Goal: Check status: Check status

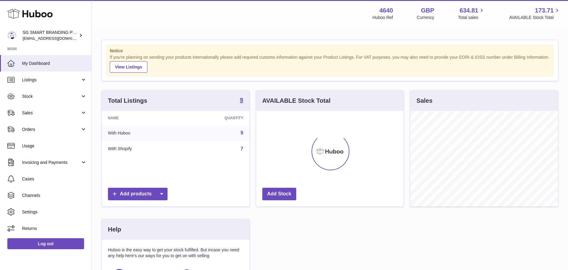
scroll to position [95, 147]
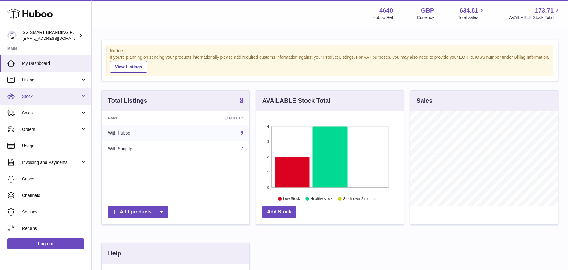
click at [64, 92] on link "Stock" at bounding box center [45, 96] width 91 height 17
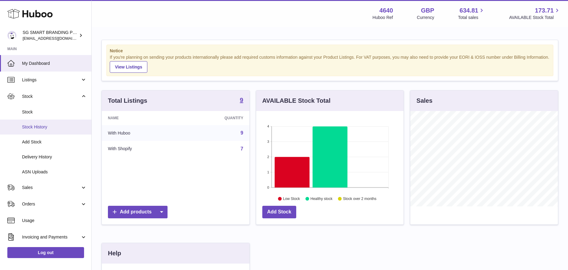
click at [59, 124] on span "Stock History" at bounding box center [54, 127] width 65 height 6
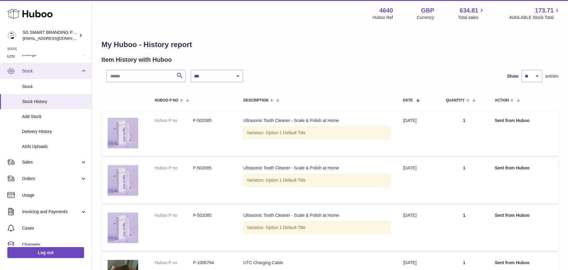
scroll to position [24, 0]
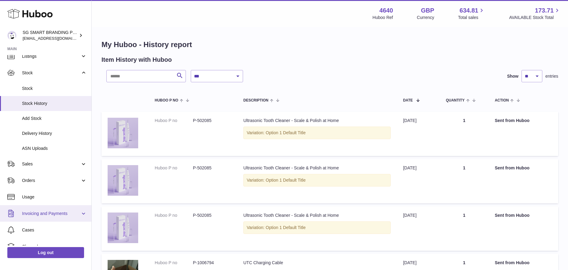
click at [67, 210] on link "Invoicing and Payments" at bounding box center [45, 213] width 91 height 17
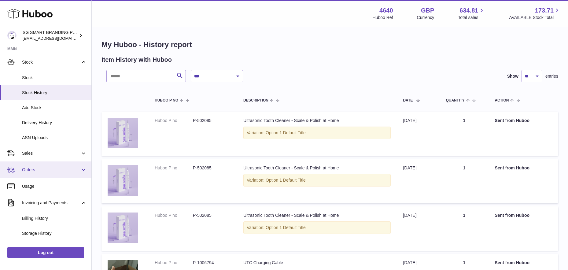
scroll to position [35, 0]
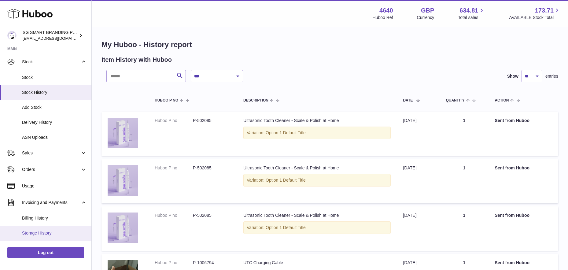
click at [51, 229] on link "Storage History" at bounding box center [45, 233] width 91 height 15
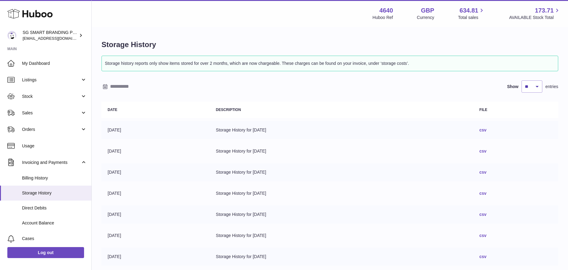
click at [259, 127] on td "Storage History for 02/09/2025" at bounding box center [342, 130] width 264 height 18
click at [486, 131] on link "csv" at bounding box center [482, 129] width 7 height 5
click at [43, 177] on span "Billing History" at bounding box center [54, 178] width 65 height 6
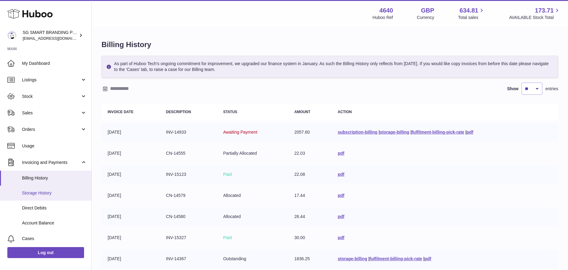
click at [39, 192] on span "Storage History" at bounding box center [54, 193] width 65 height 6
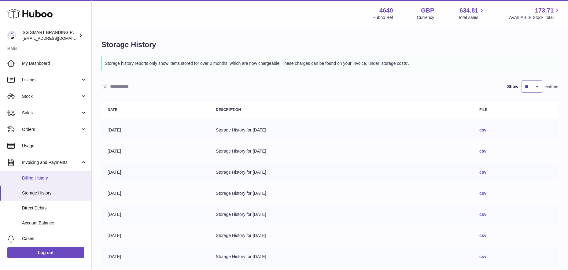
click at [51, 176] on span "Billing History" at bounding box center [54, 178] width 65 height 6
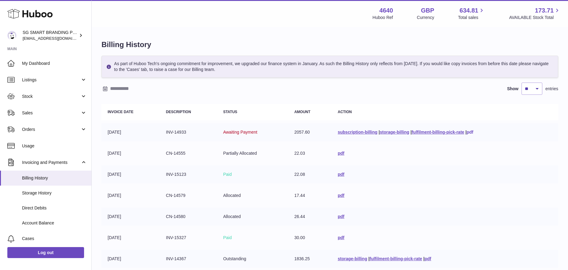
click at [469, 132] on link "pdf" at bounding box center [470, 132] width 7 height 5
click at [41, 194] on span "Storage History" at bounding box center [54, 193] width 65 height 6
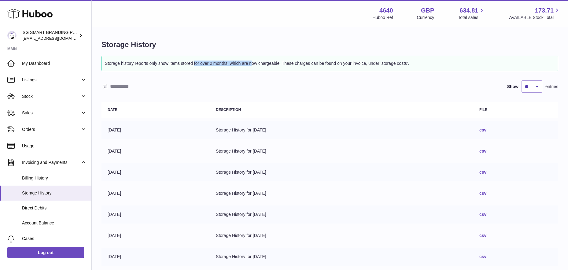
drag, startPoint x: 169, startPoint y: 63, endPoint x: 227, endPoint y: 63, distance: 57.2
click at [227, 63] on p "Storage history reports only show items stored for over 2 months, which are now…" at bounding box center [330, 63] width 450 height 9
copy p "items stored for over 2 months"
click at [33, 95] on span "Stock" at bounding box center [51, 97] width 58 height 6
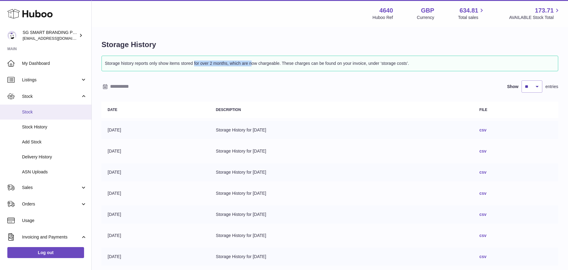
click at [31, 110] on span "Stock" at bounding box center [54, 112] width 65 height 6
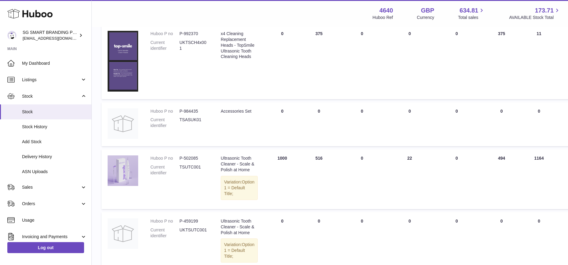
scroll to position [378, 0]
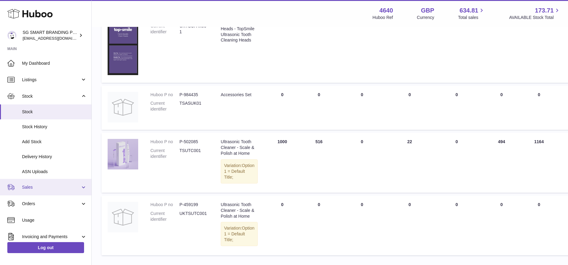
click at [36, 186] on span "Sales" at bounding box center [51, 188] width 58 height 6
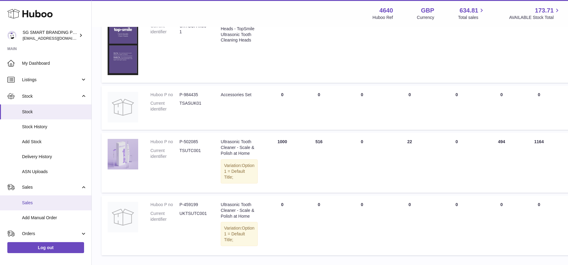
click at [32, 201] on span "Sales" at bounding box center [54, 203] width 65 height 6
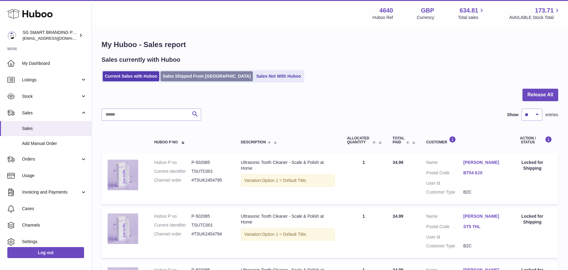
click at [193, 75] on link "Sales Shipped From [GEOGRAPHIC_DATA]" at bounding box center [207, 76] width 92 height 10
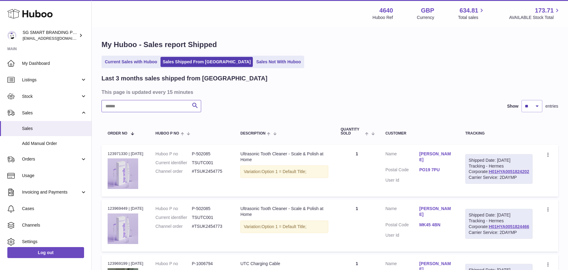
click at [149, 111] on input "text" at bounding box center [152, 106] width 100 height 12
paste input "**********"
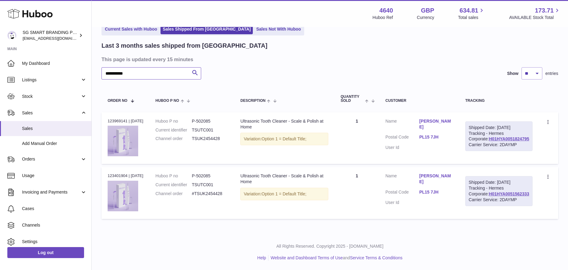
scroll to position [52, 0]
type input "**********"
click at [510, 142] on div "Carrier Service: 2DAYMP" at bounding box center [499, 145] width 61 height 6
click at [509, 136] on link "H01HYA0051824795" at bounding box center [509, 138] width 40 height 5
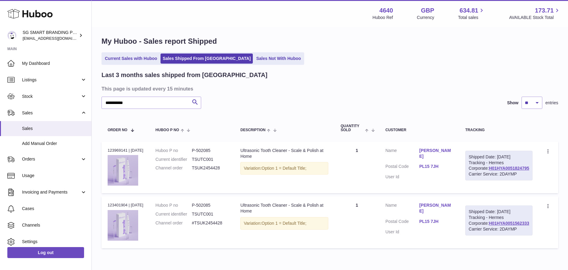
scroll to position [0, 0]
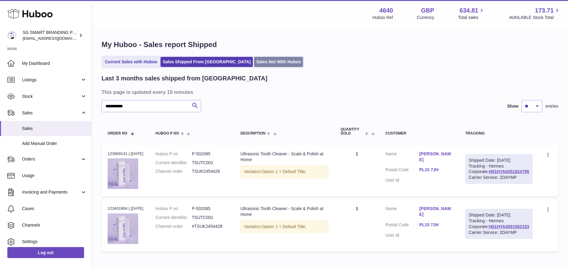
click at [254, 62] on link "Sales Not With Huboo" at bounding box center [278, 62] width 49 height 10
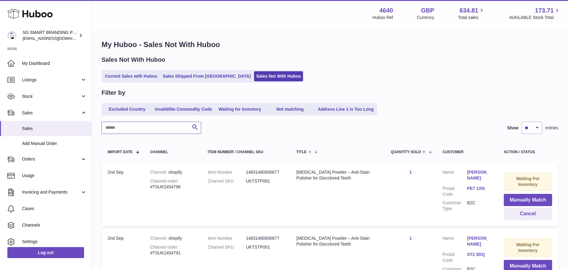
click at [135, 129] on input "text" at bounding box center [152, 128] width 100 height 12
paste input "**********"
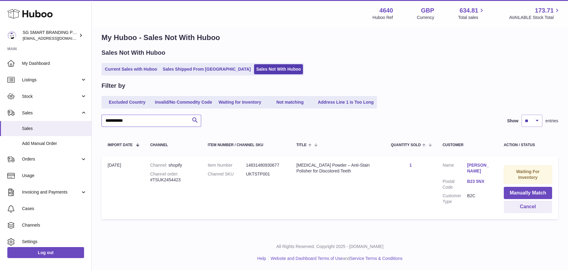
scroll to position [8, 0]
type input "**********"
click at [518, 206] on button "Cancel" at bounding box center [528, 206] width 48 height 13
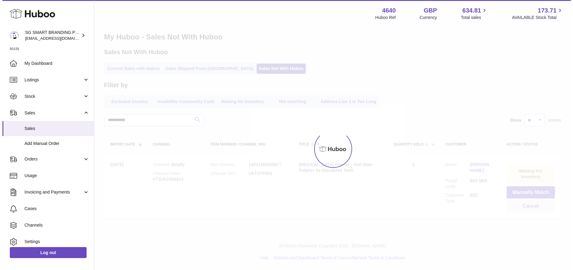
scroll to position [0, 0]
